Goal: Task Accomplishment & Management: Use online tool/utility

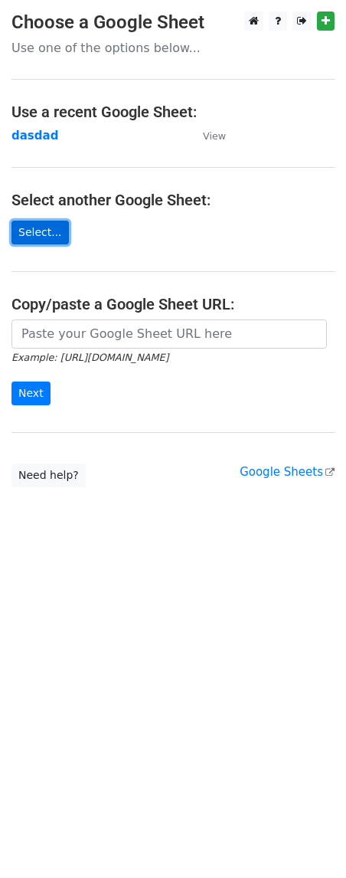
click at [50, 228] on link "Select..." at bounding box center [39, 233] width 57 height 24
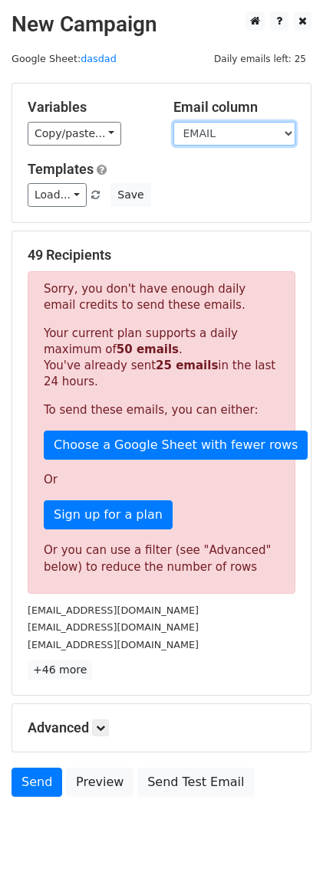
click at [280, 135] on select "EMAIL nama tagihan" at bounding box center [234, 134] width 123 height 24
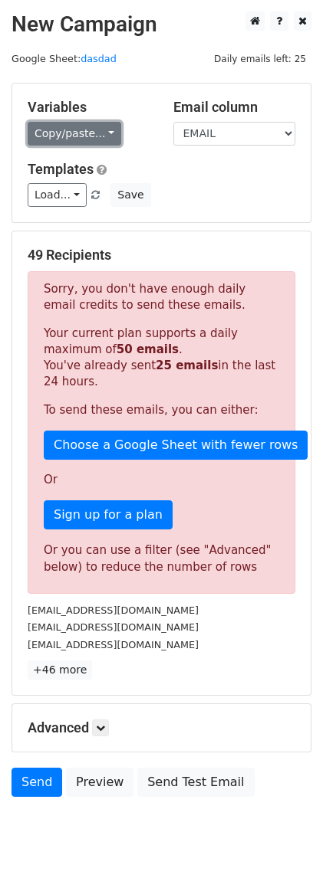
click at [102, 133] on link "Copy/paste..." at bounding box center [74, 134] width 93 height 24
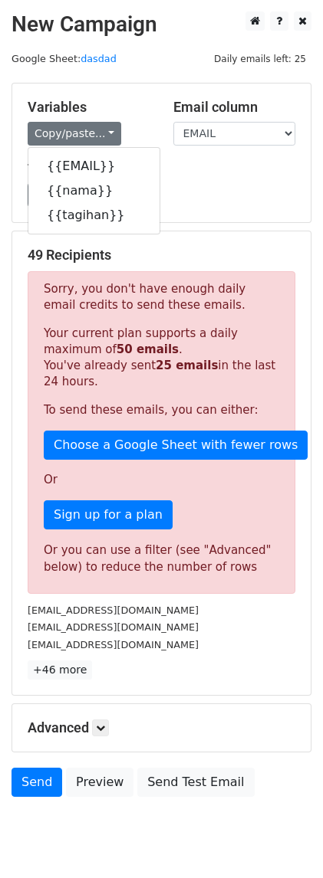
click at [205, 195] on div "Load... No templates saved Save" at bounding box center [161, 195] width 290 height 24
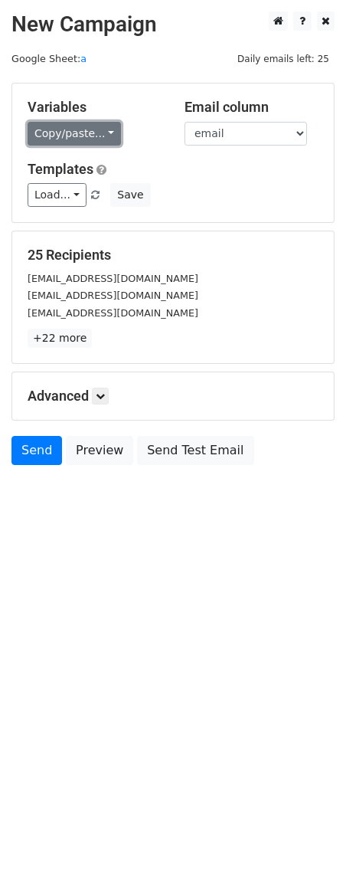
click at [102, 132] on link "Copy/paste..." at bounding box center [74, 134] width 93 height 24
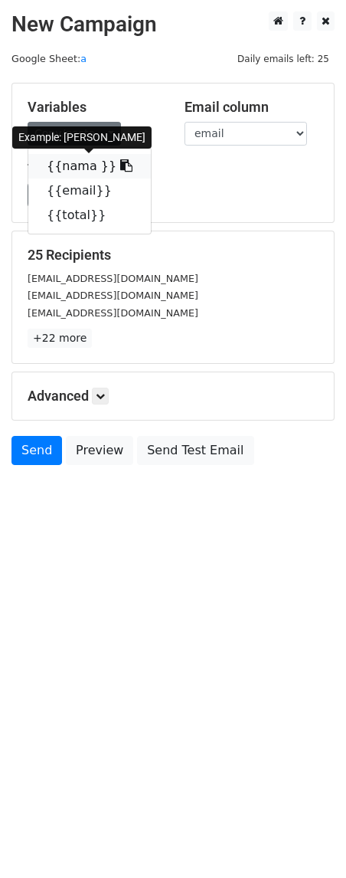
click at [120, 168] on icon at bounding box center [126, 165] width 12 height 12
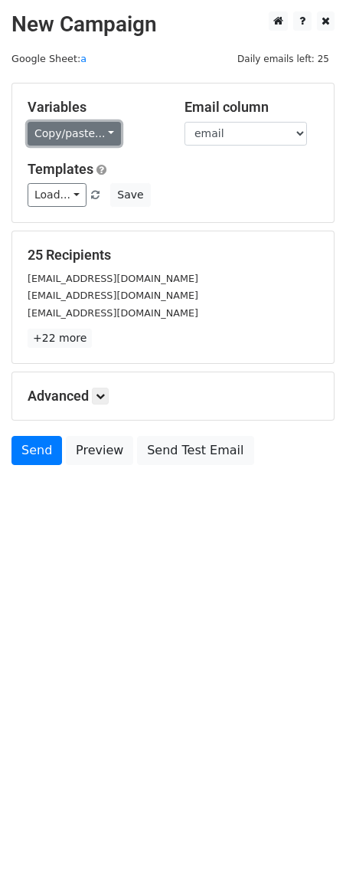
click at [107, 135] on link "Copy/paste..." at bounding box center [74, 134] width 93 height 24
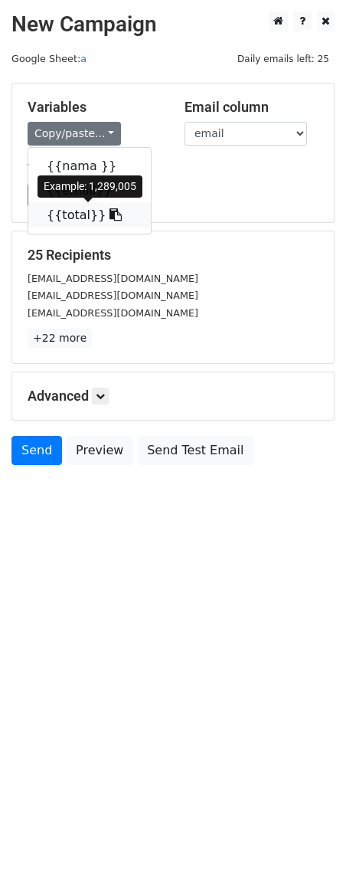
click at [104, 218] on link "{{total}}" at bounding box center [89, 215] width 123 height 25
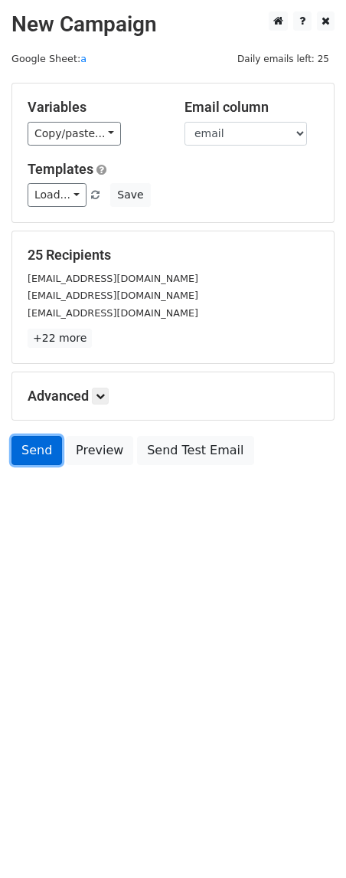
click at [37, 459] on link "Send" at bounding box center [36, 450] width 51 height 29
